Goal: Transaction & Acquisition: Purchase product/service

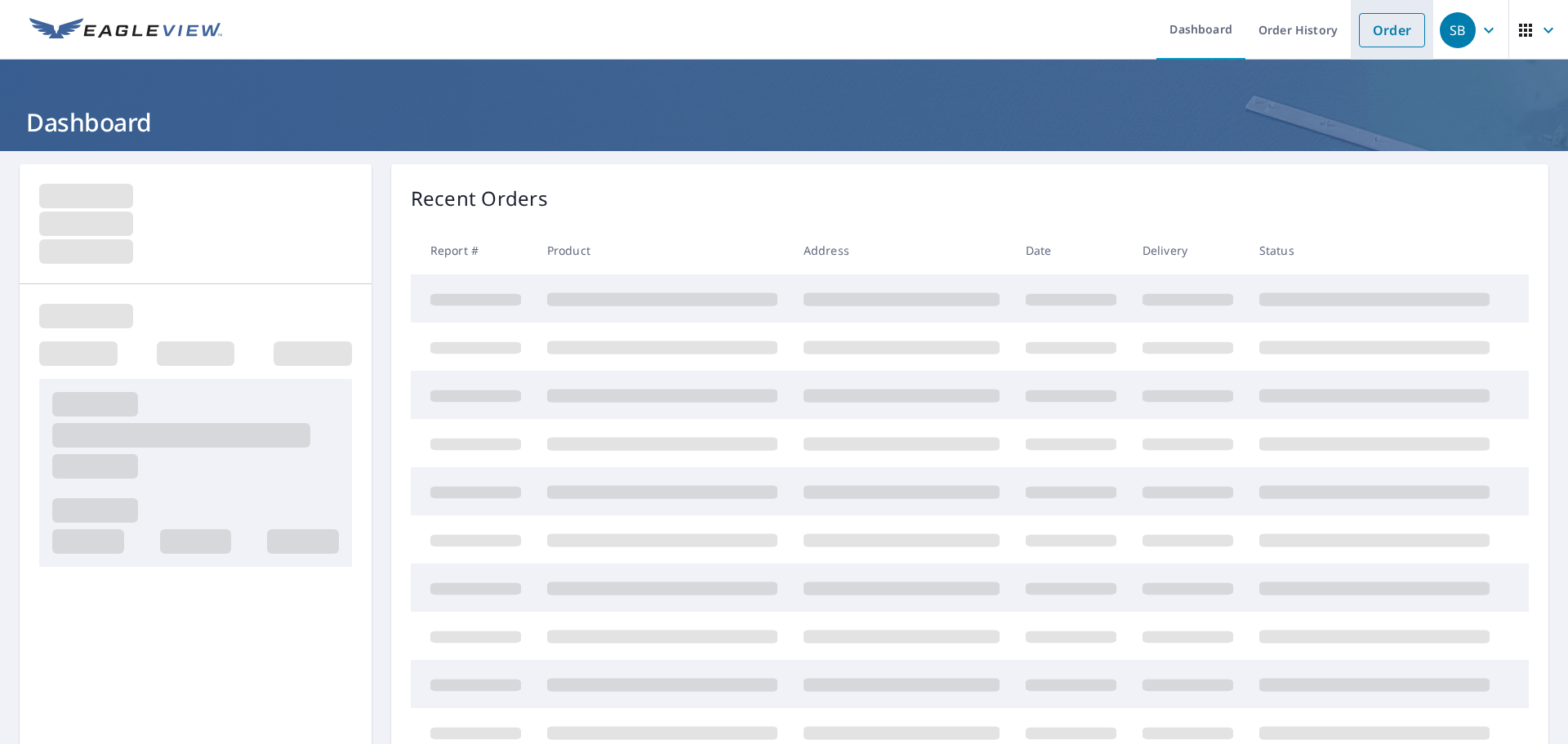
click at [1391, 21] on link "Order" at bounding box center [1392, 29] width 66 height 34
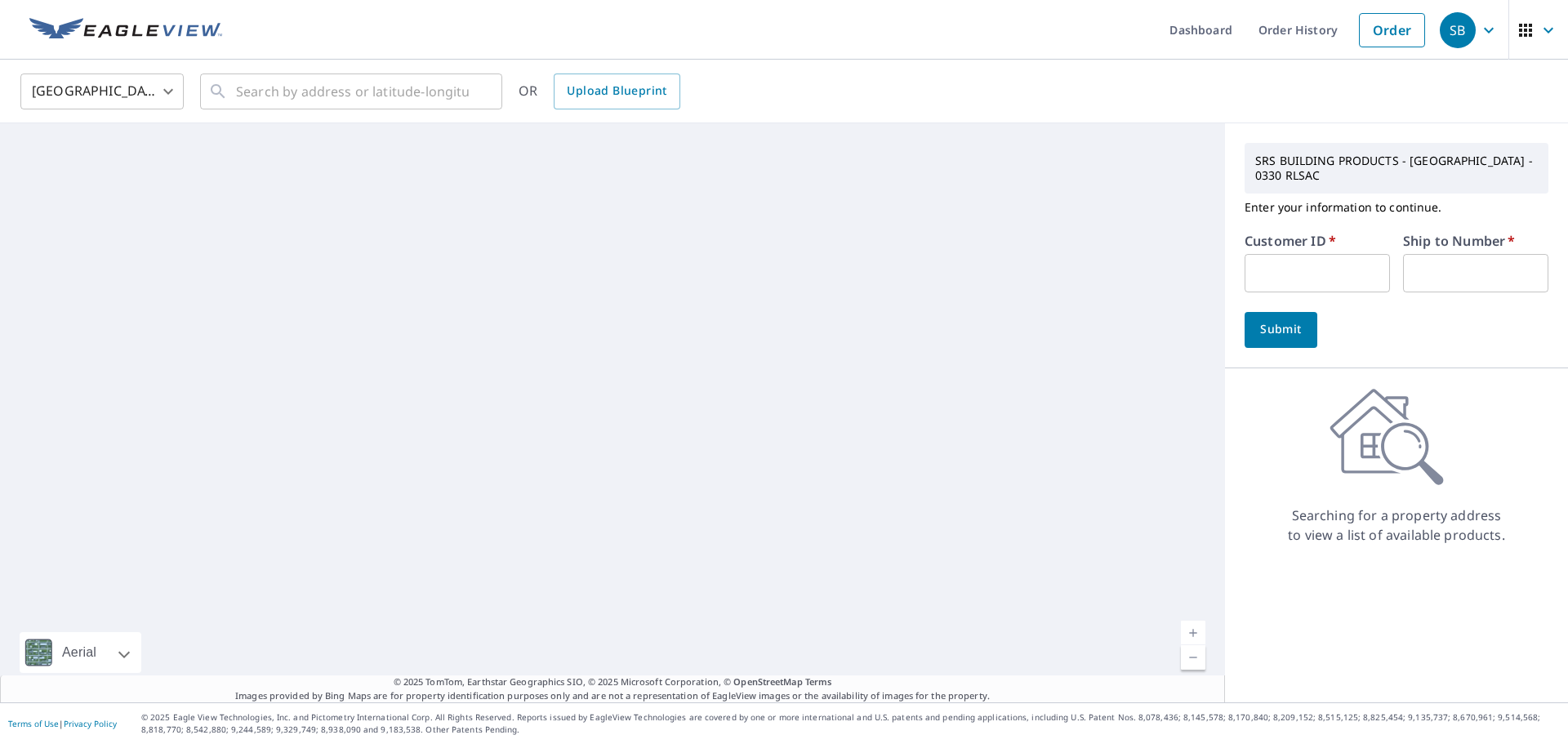
click at [1321, 279] on input "text" at bounding box center [1317, 272] width 146 height 38
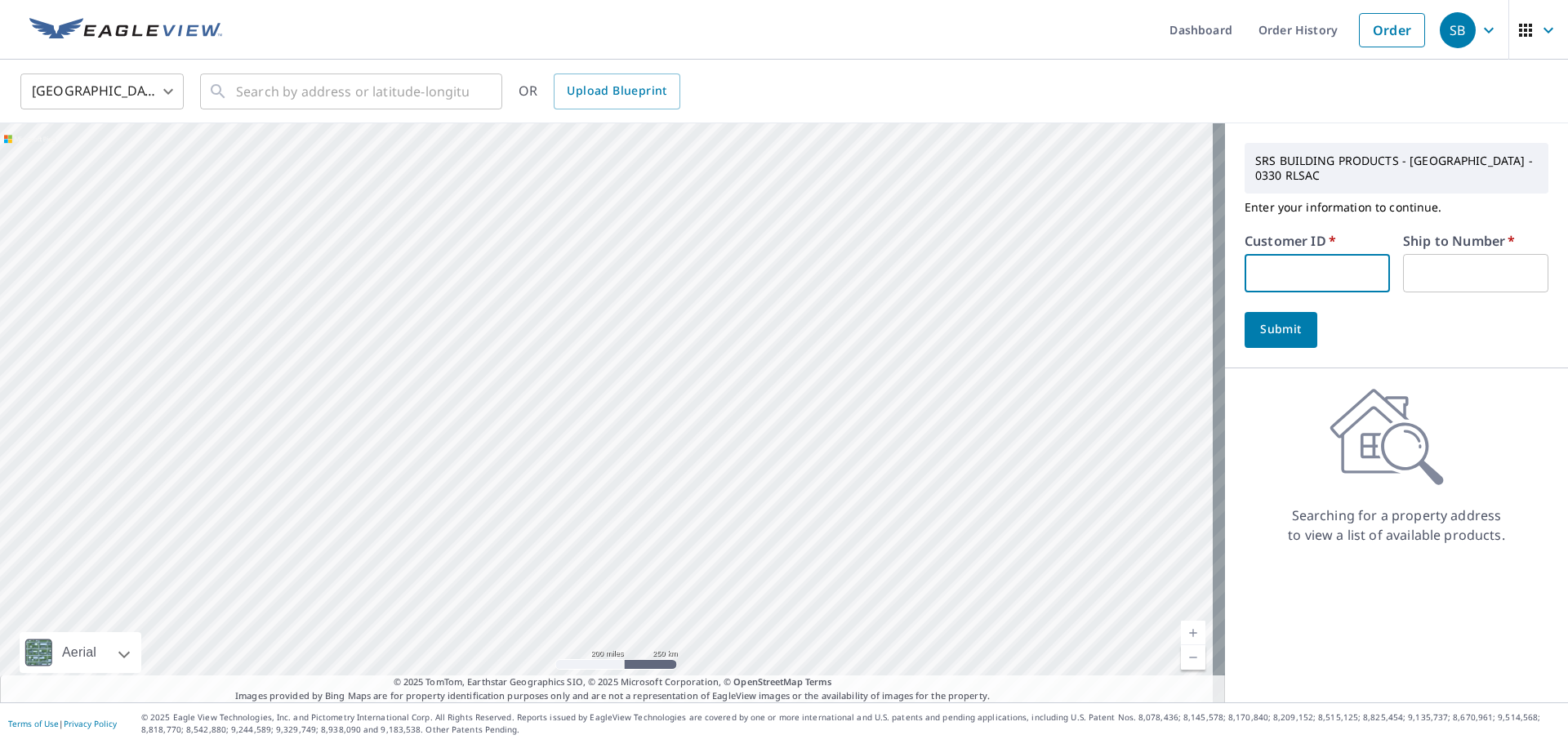
type input "drs330"
click at [1403, 256] on input "text" at bounding box center [1476, 272] width 146 height 38
type input "1"
click at [1248, 343] on button "Submit" at bounding box center [1280, 330] width 73 height 36
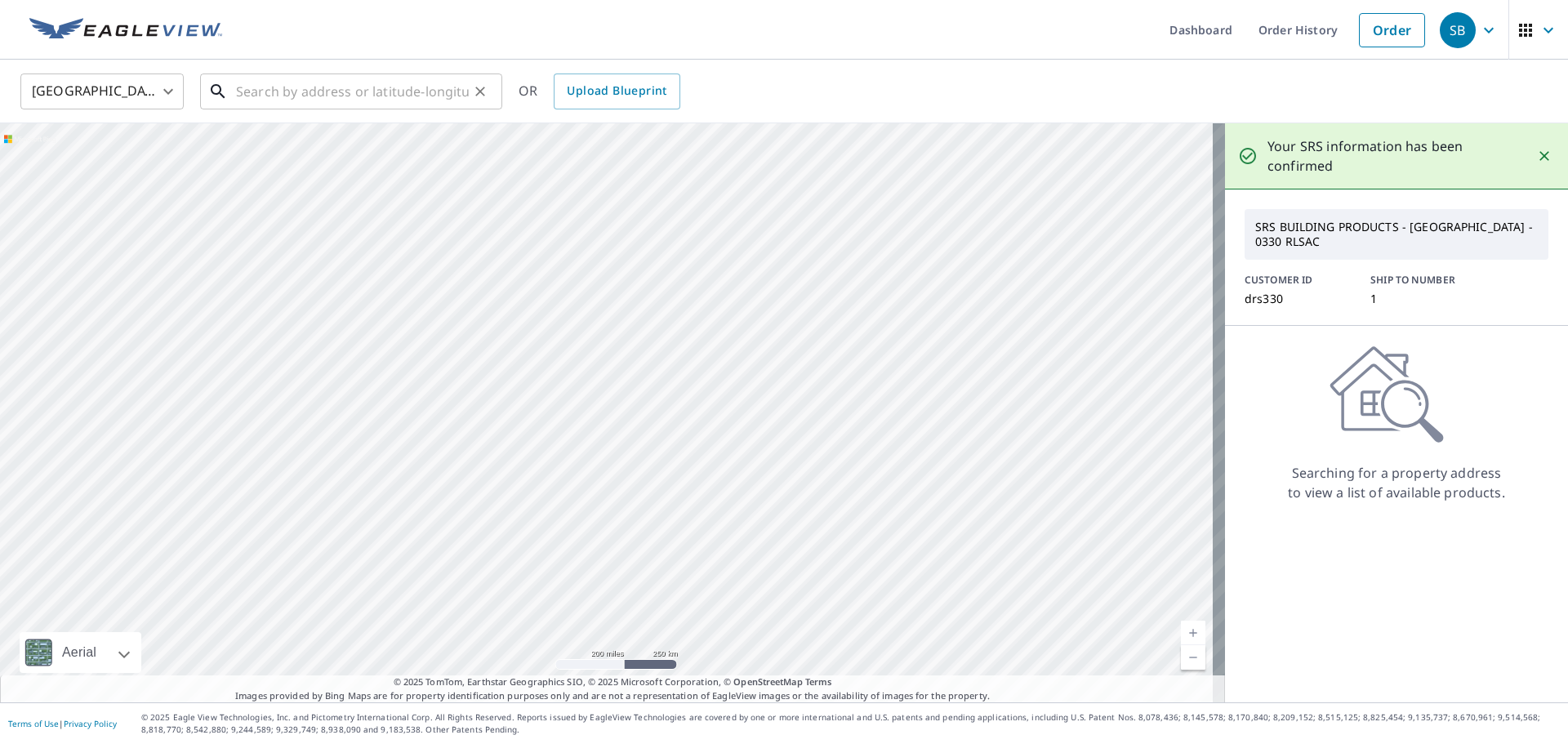
click at [345, 89] on input "text" at bounding box center [352, 91] width 232 height 46
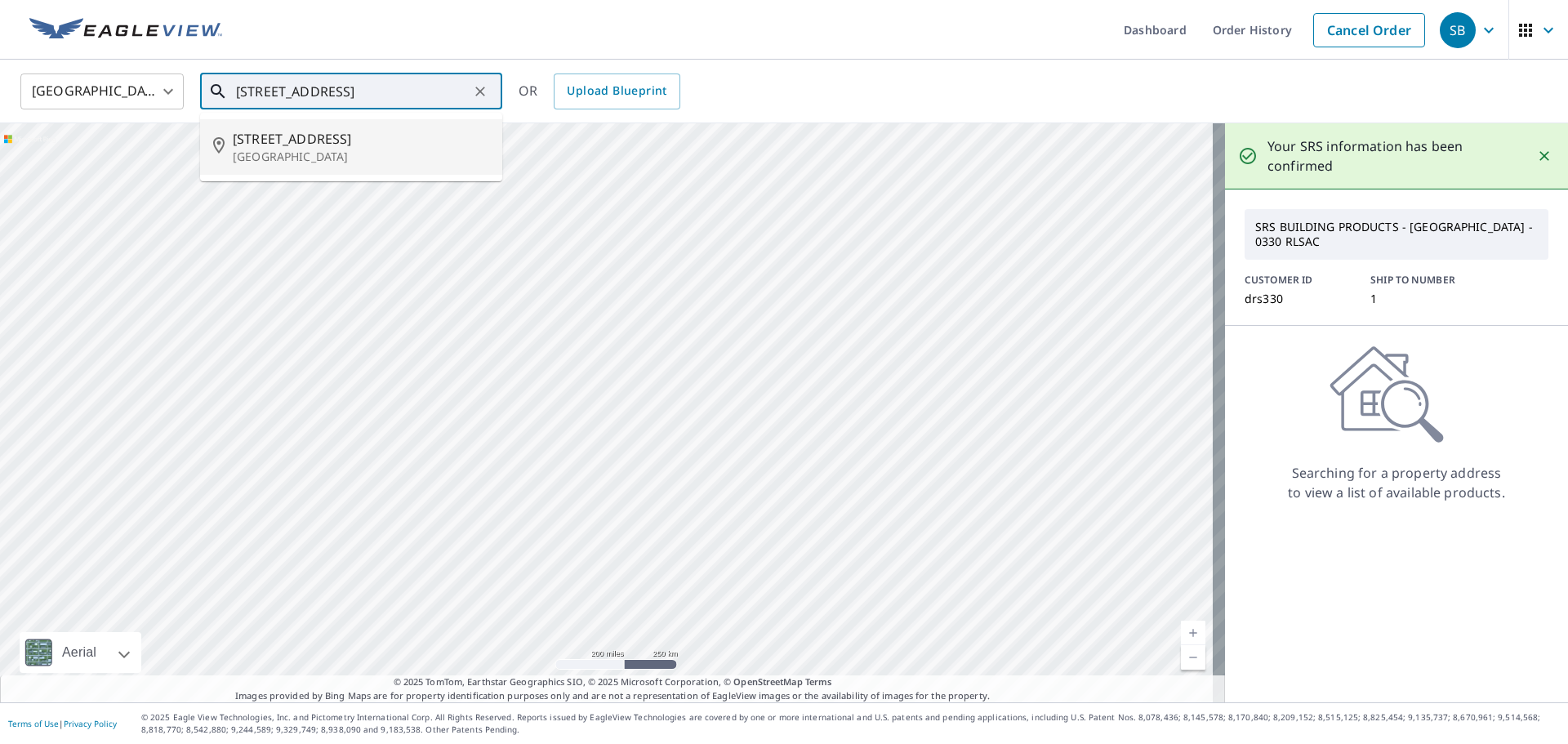
click at [334, 171] on li "[STREET_ADDRESS]" at bounding box center [351, 147] width 302 height 55
type input "[STREET_ADDRESS]"
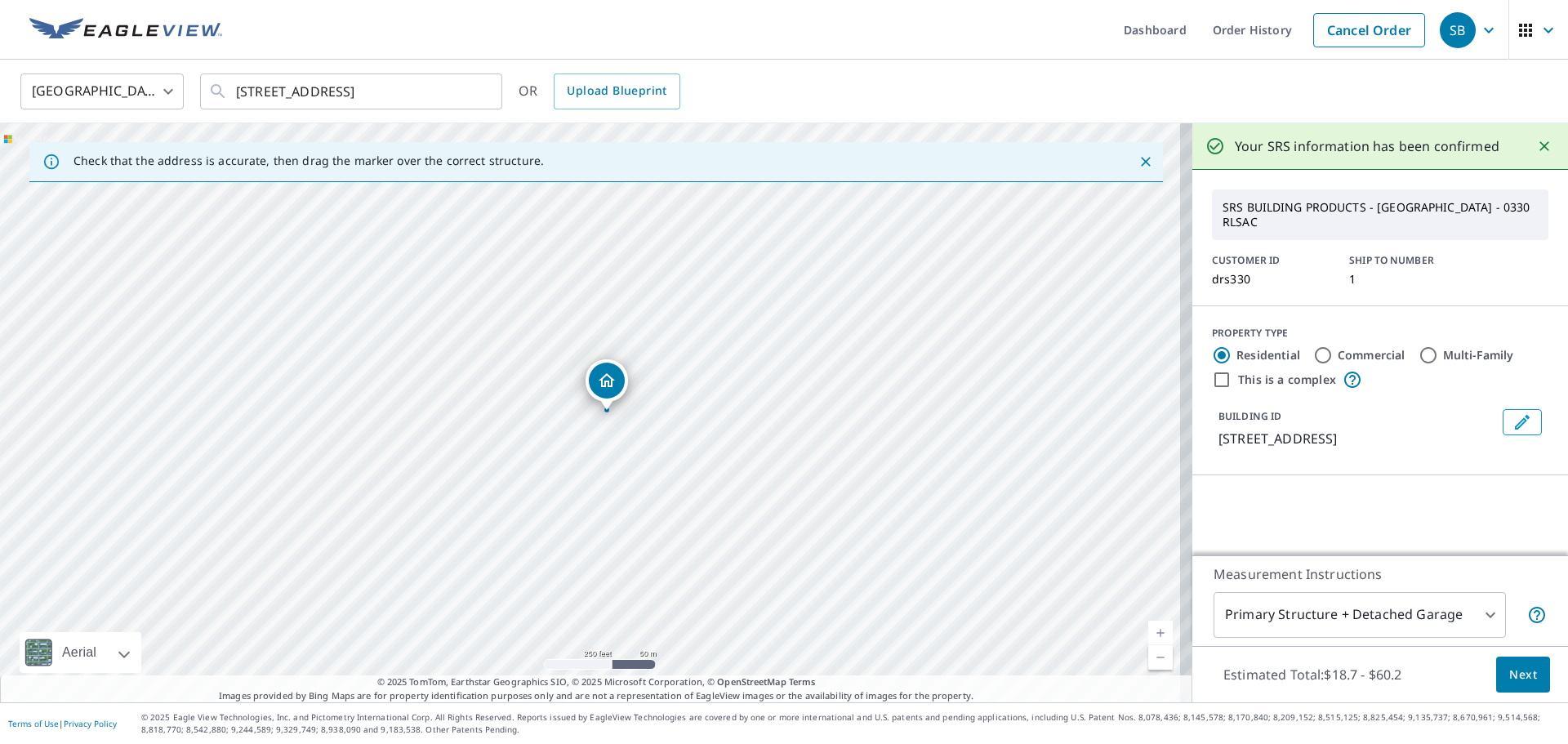
click at [1510, 678] on span "Next" at bounding box center [1523, 675] width 28 height 20
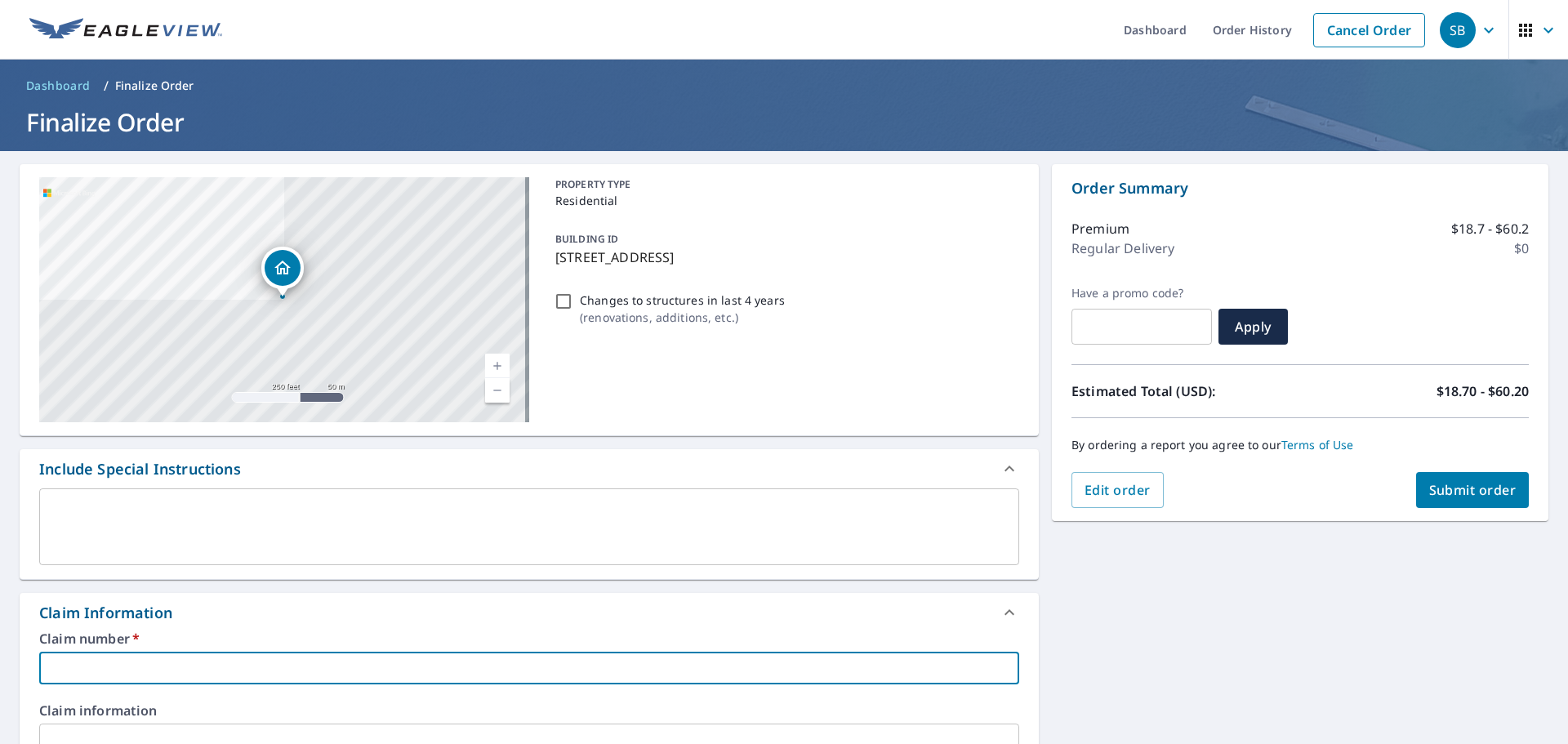
click at [125, 662] on input "text" at bounding box center [529, 668] width 980 height 33
type input "a"
checkbox input "true"
type input "D"
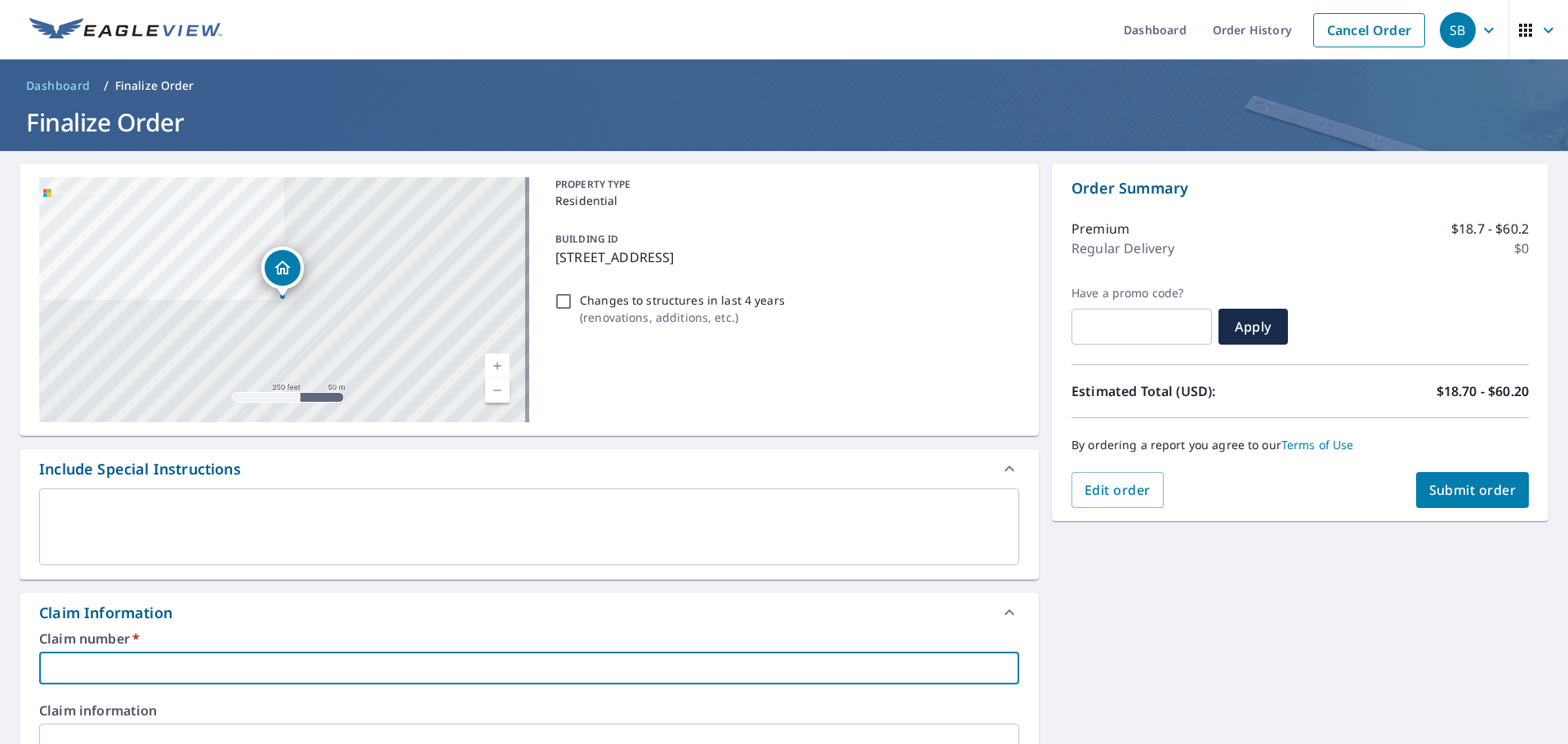
checkbox input "true"
type input "DA"
checkbox input "true"
type input "[PERSON_NAME]"
checkbox input "true"
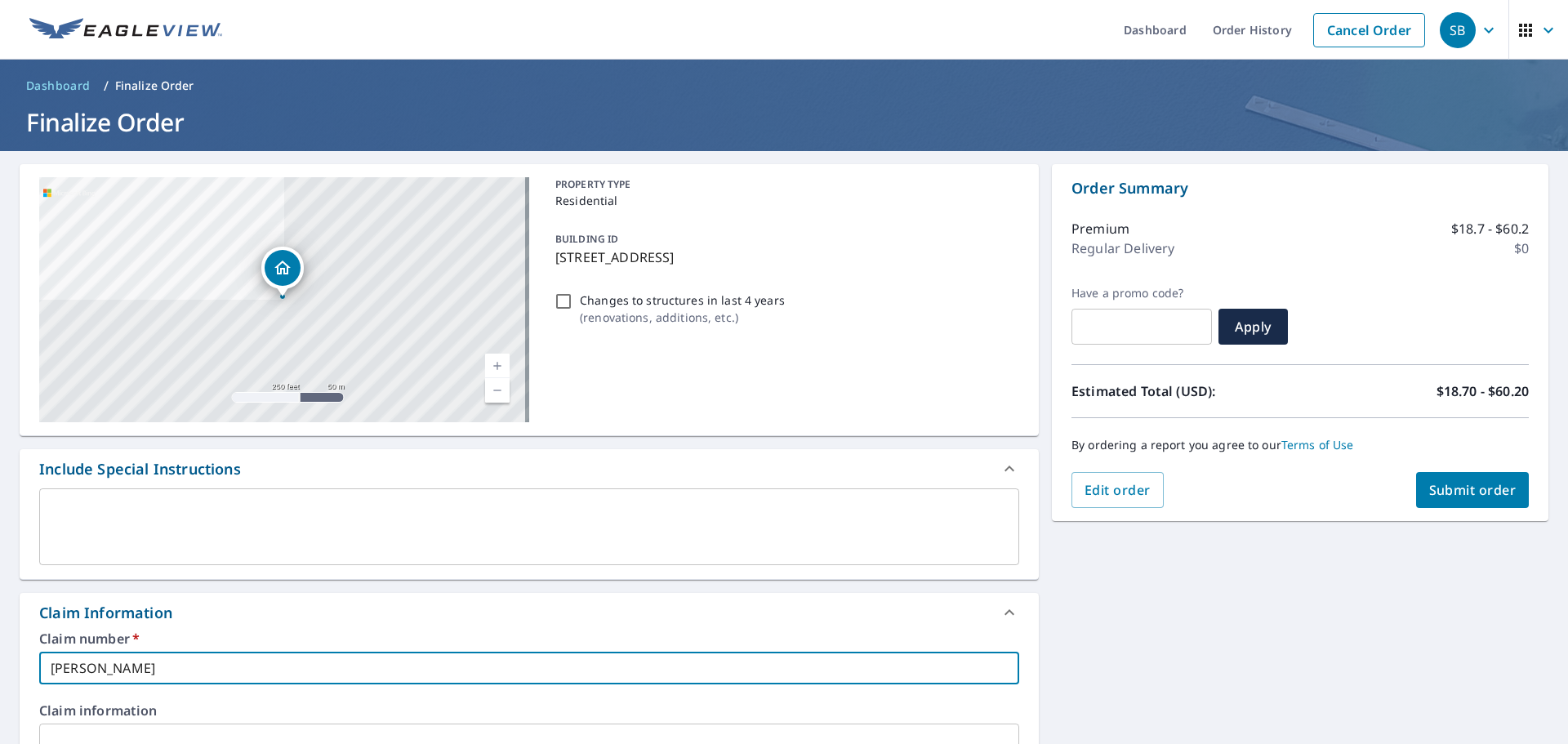
type input "[PERSON_NAME]"
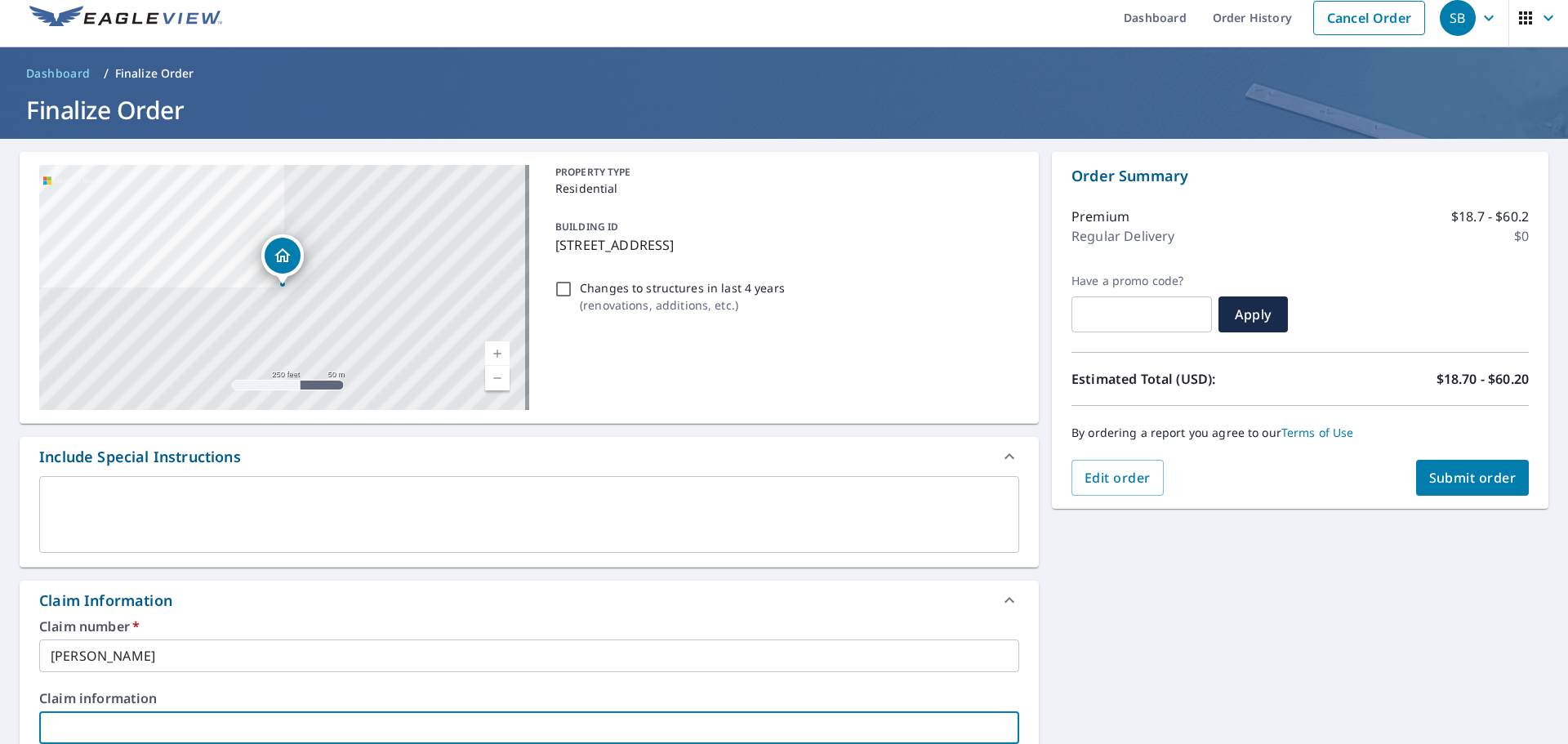
scroll to position [441, 0]
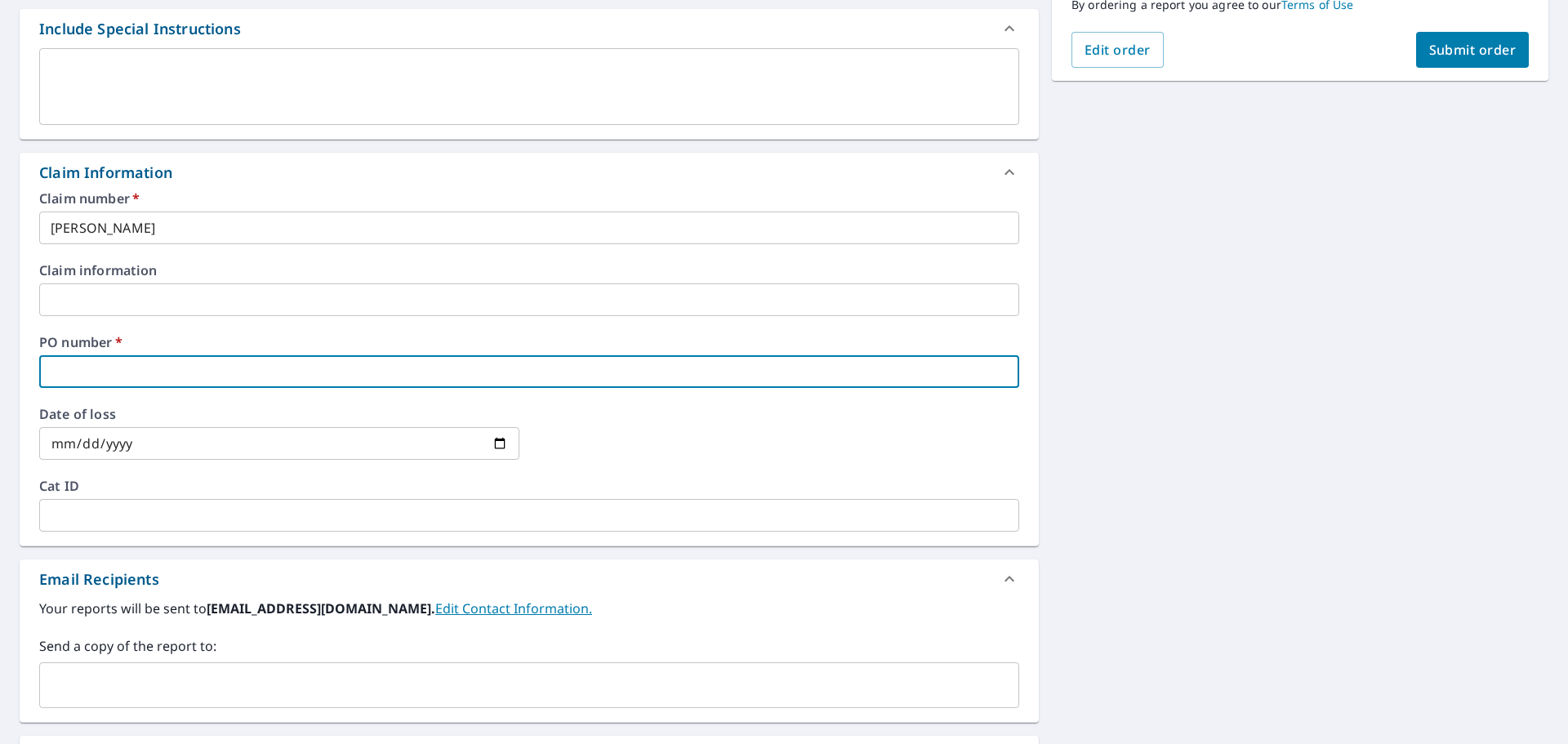
click at [58, 365] on input "text" at bounding box center [529, 372] width 980 height 33
type input "7"
checkbox input "true"
type input "70"
checkbox input "true"
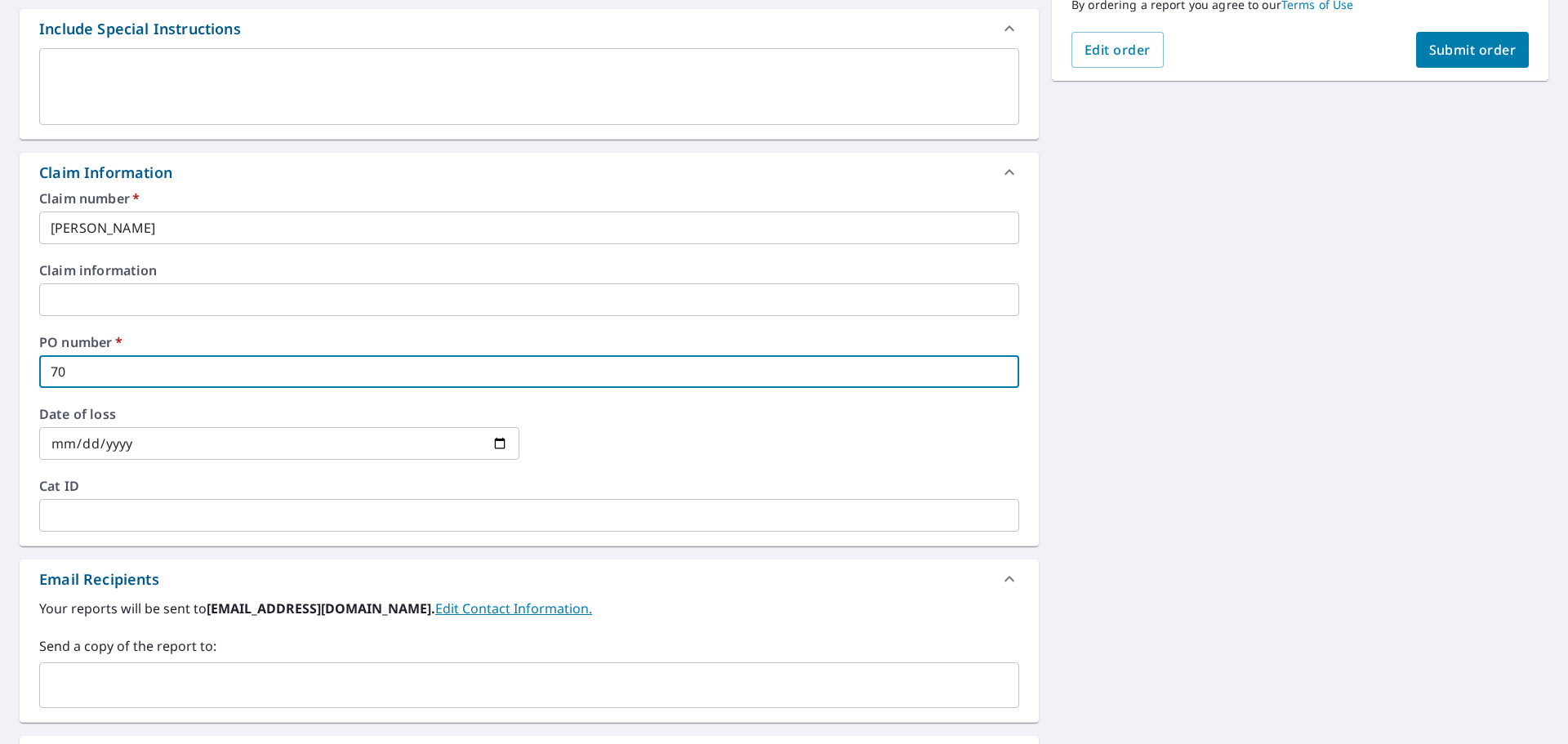
type input "702"
checkbox input "true"
type input "7023"
checkbox input "true"
type input "7023"
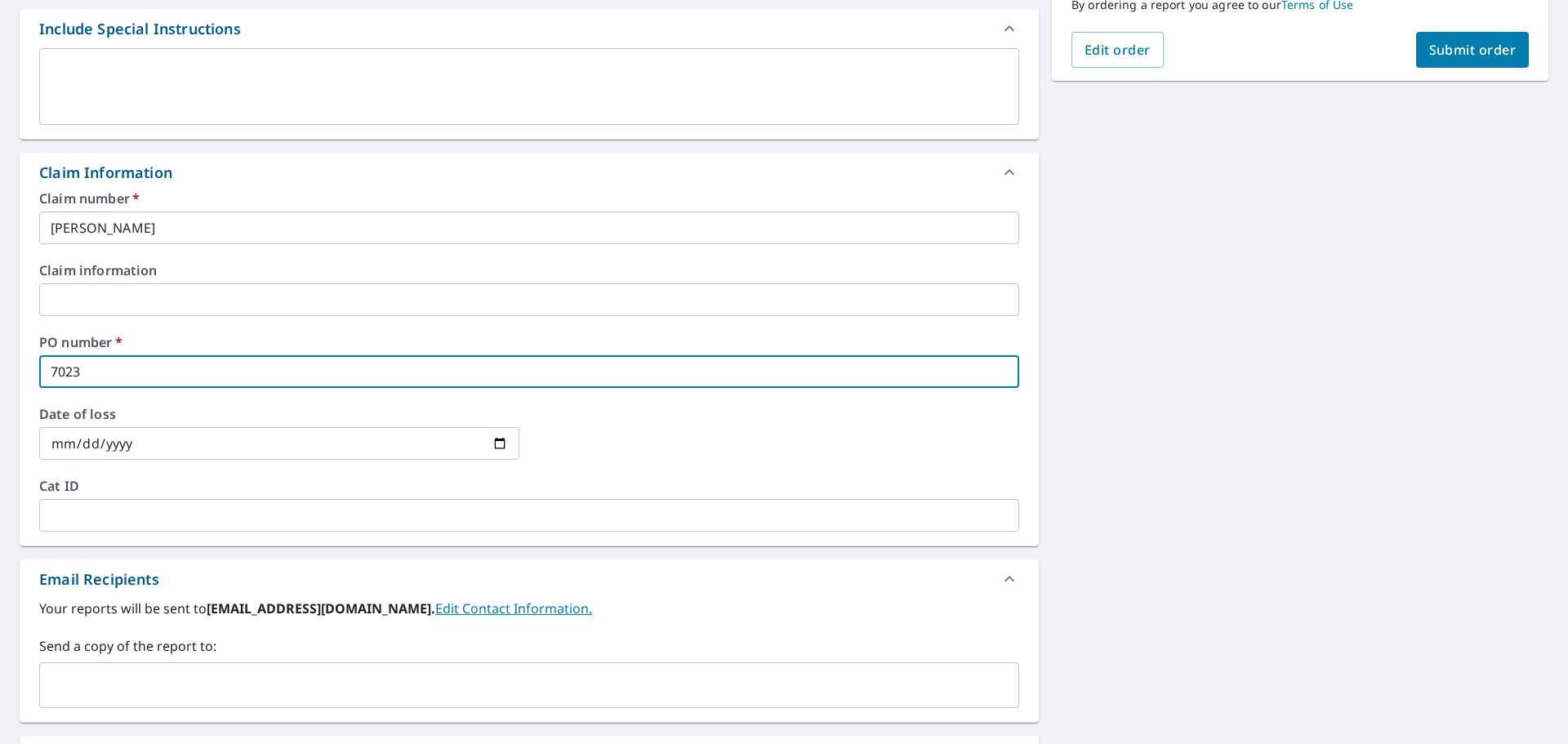
click at [159, 670] on input "text" at bounding box center [517, 686] width 941 height 31
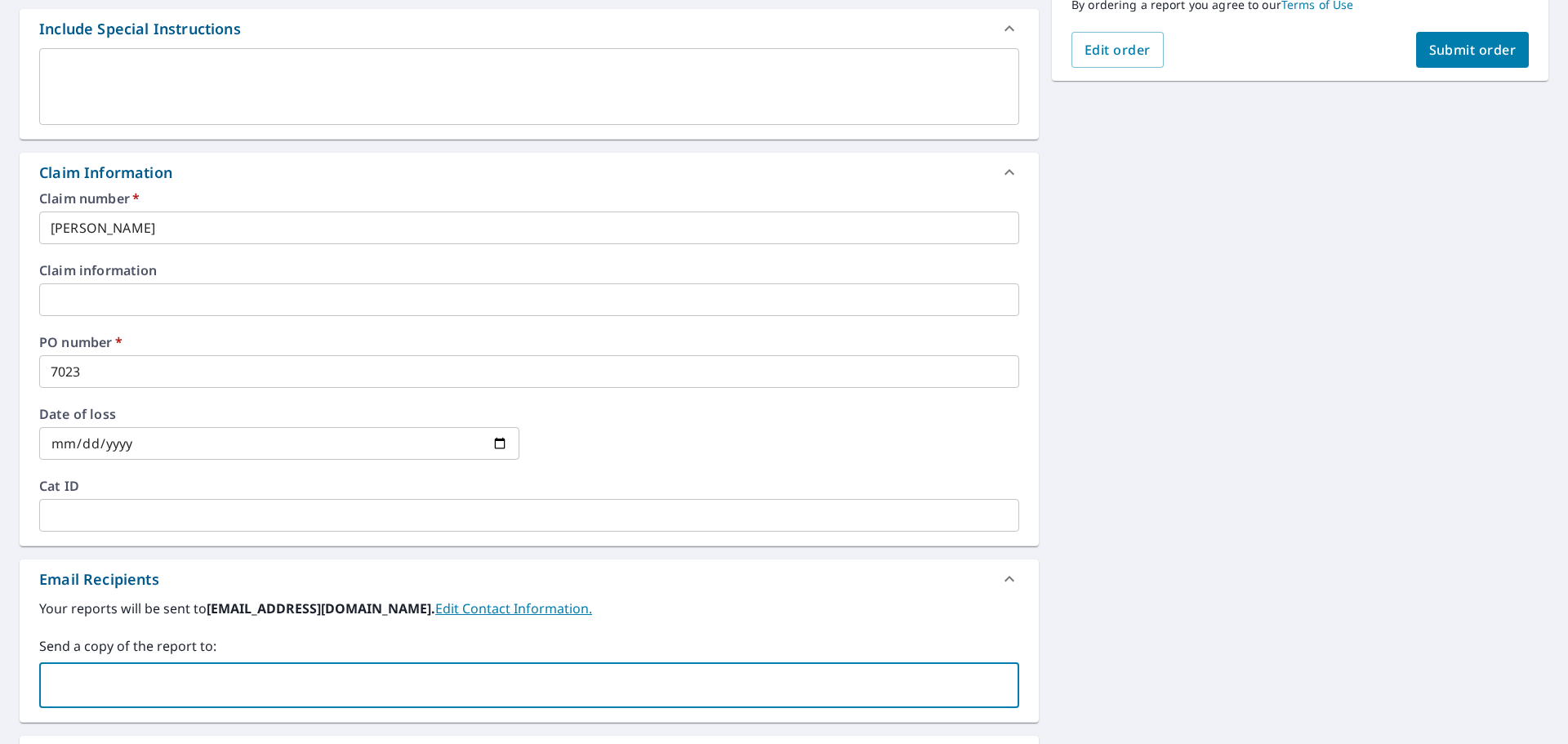
type input "J"
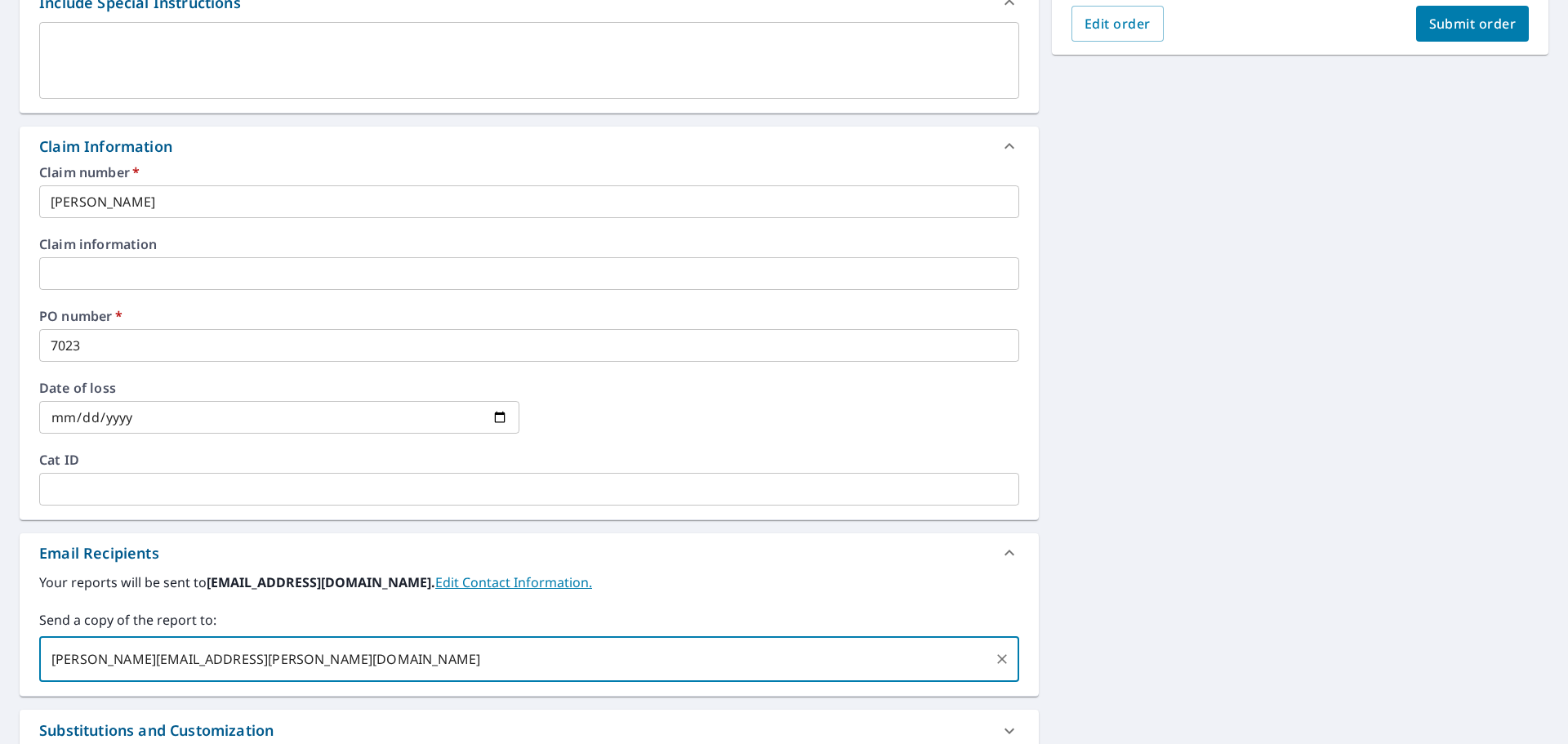
scroll to position [320, 0]
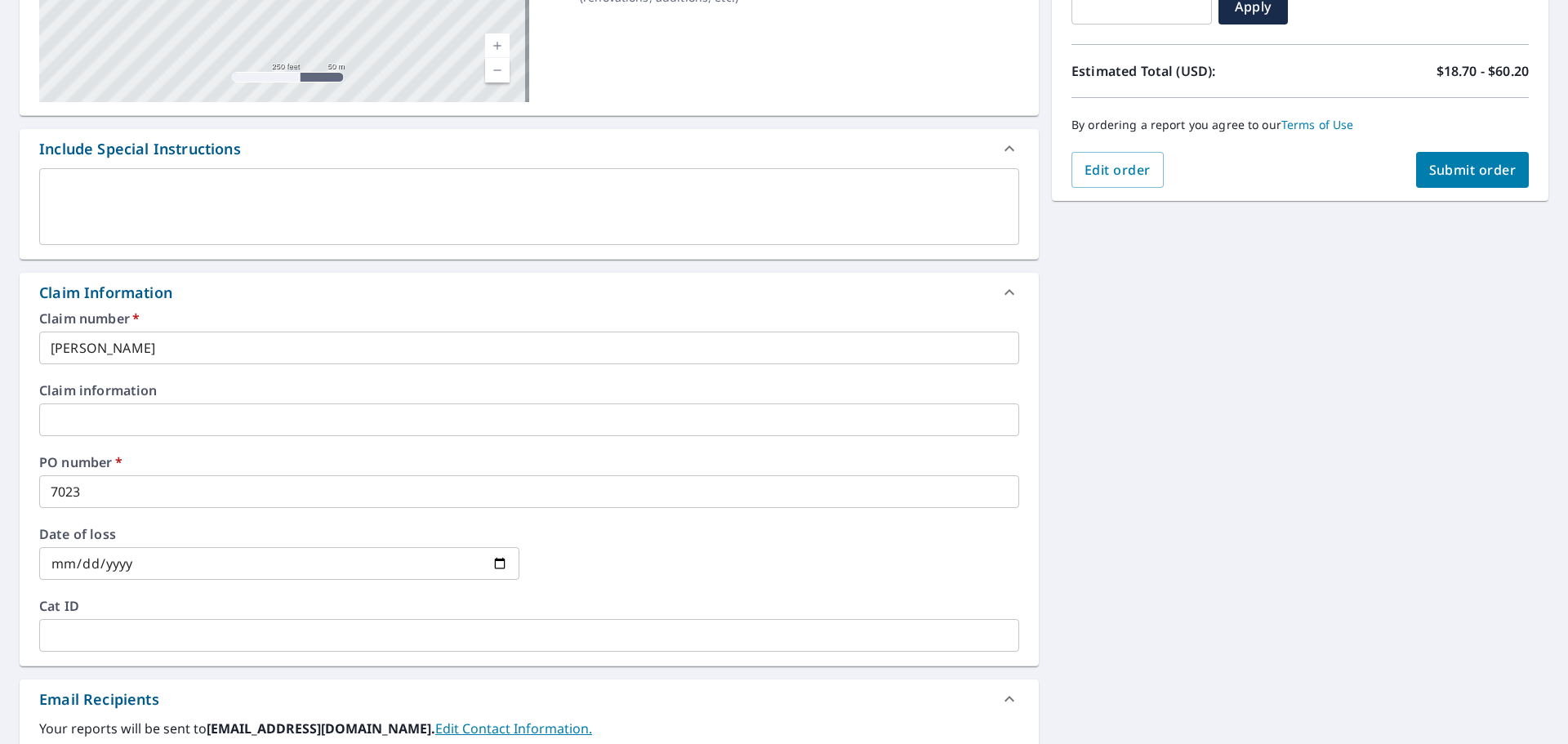
type input "[PERSON_NAME][EMAIL_ADDRESS][PERSON_NAME][DOMAIN_NAME]"
click at [1444, 182] on button "Submit order" at bounding box center [1473, 169] width 114 height 36
checkbox input "true"
